Goal: Find contact information: Obtain details needed to contact an individual or organization

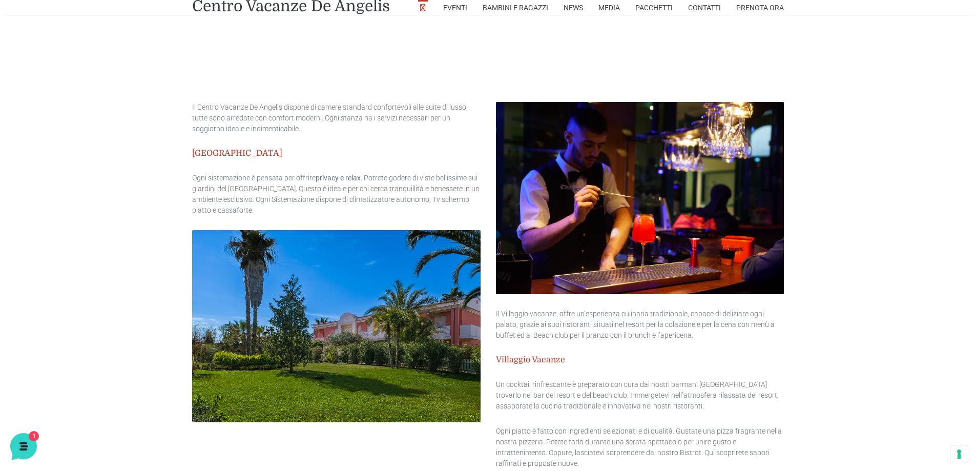
scroll to position [1025, 0]
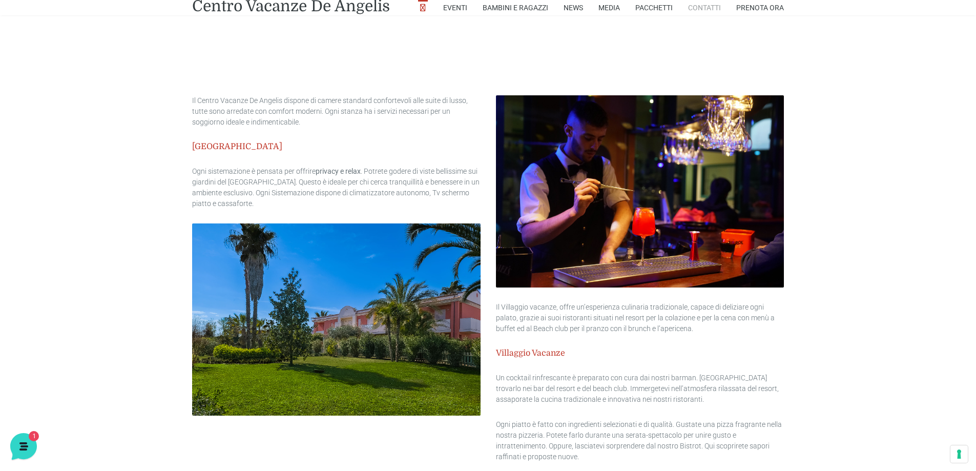
click at [704, 2] on link "Contatti" at bounding box center [704, 7] width 33 height 15
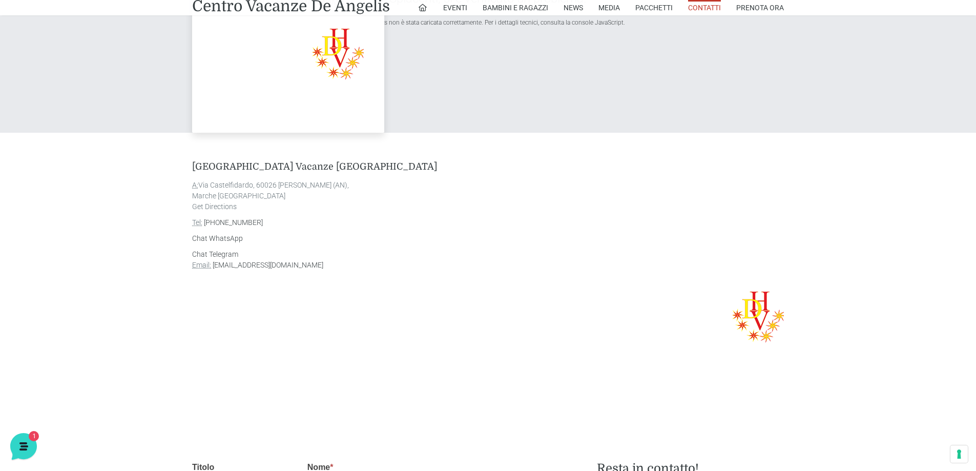
click at [638, 172] on h4 "Villaggio Centro Vacanze De Angelis" at bounding box center [488, 166] width 592 height 11
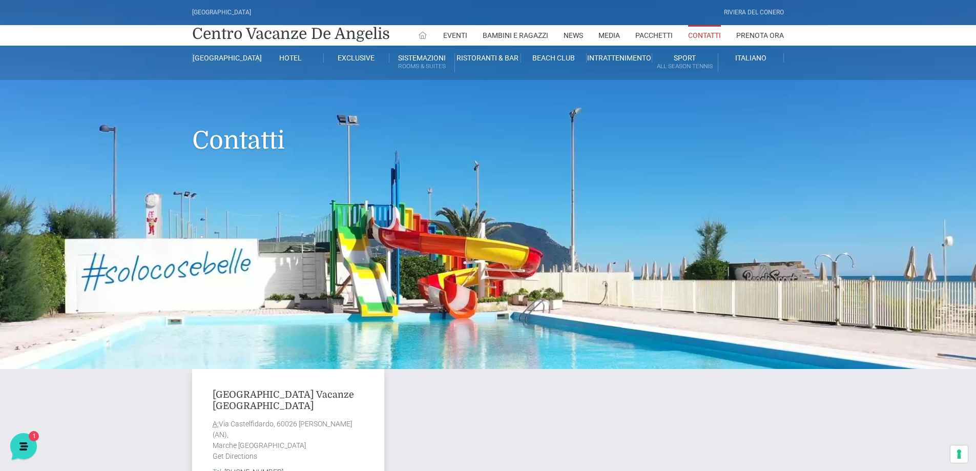
click at [423, 34] on icon at bounding box center [422, 35] width 9 height 9
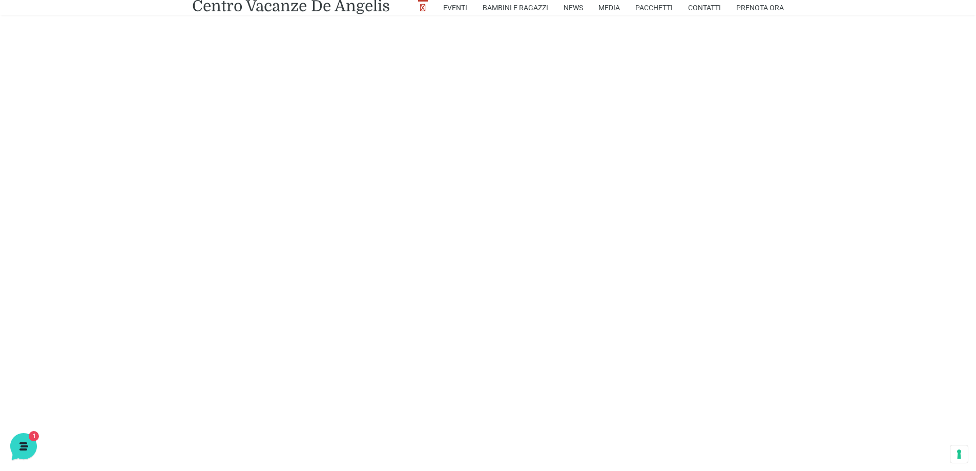
scroll to position [2073, 0]
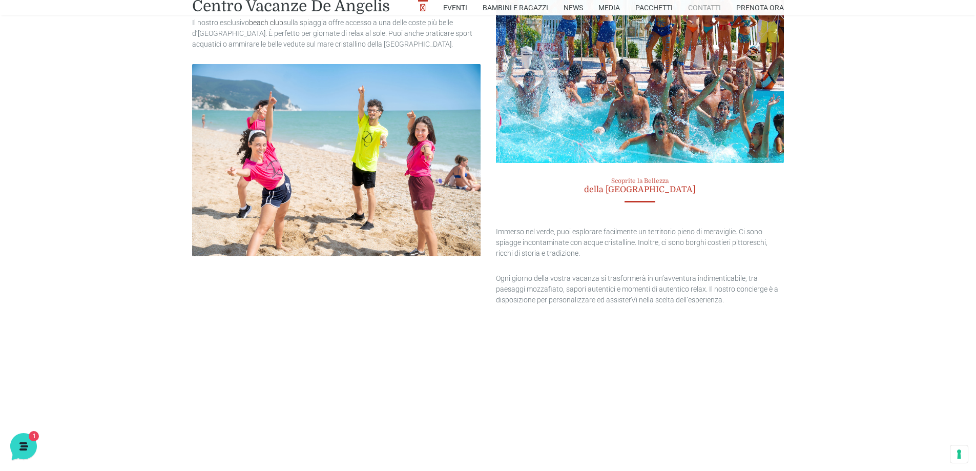
click at [709, 9] on link "Contatti" at bounding box center [704, 7] width 33 height 15
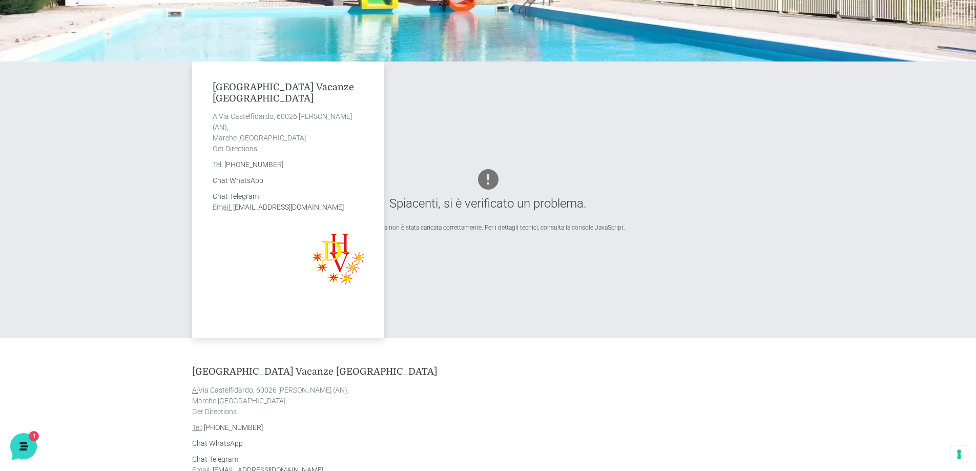
scroll to position [512, 0]
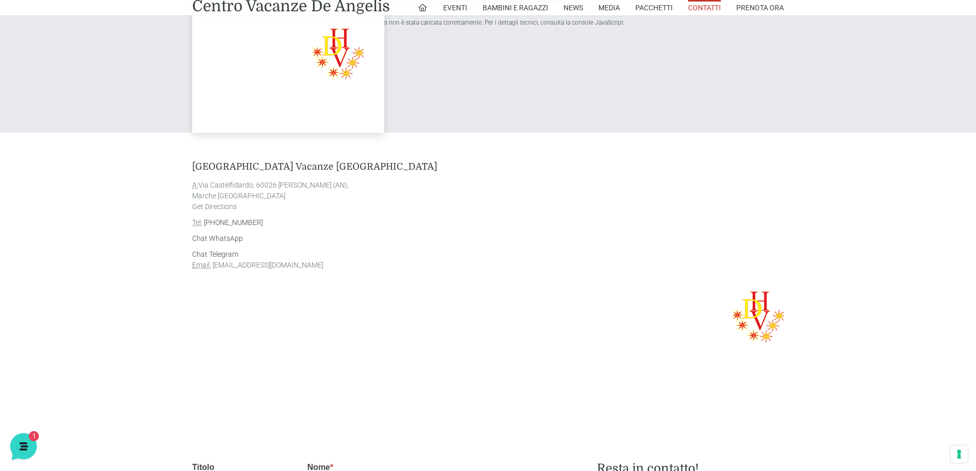
click at [299, 264] on link "info@villaggiocentrovacanzedeangelis.it" at bounding box center [268, 265] width 111 height 8
